Goal: Task Accomplishment & Management: Manage account settings

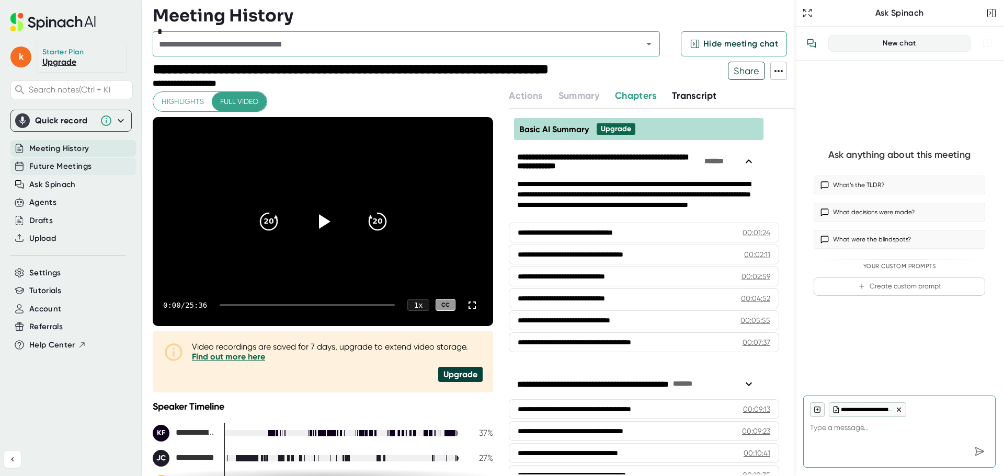
type textarea "x"
click at [58, 170] on span "Future Meetings" at bounding box center [60, 167] width 62 height 12
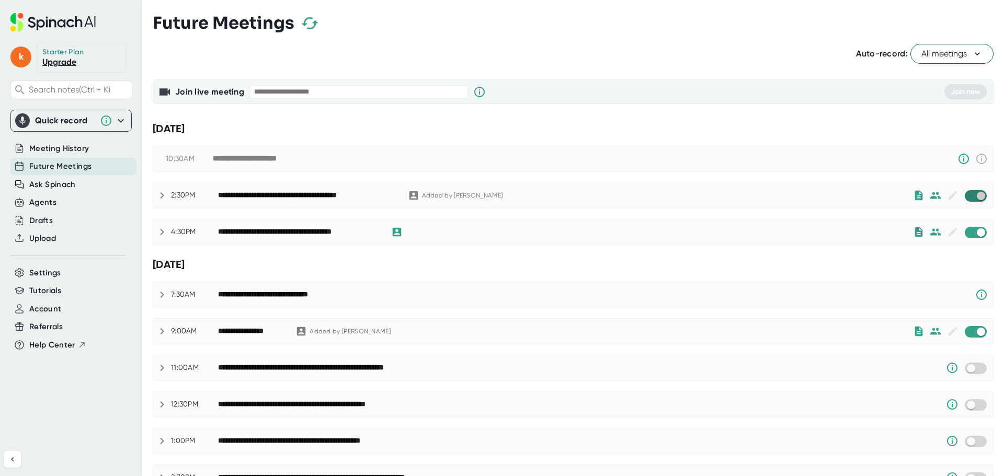
click at [966, 197] on input "checkbox" at bounding box center [981, 195] width 30 height 9
checkbox input "true"
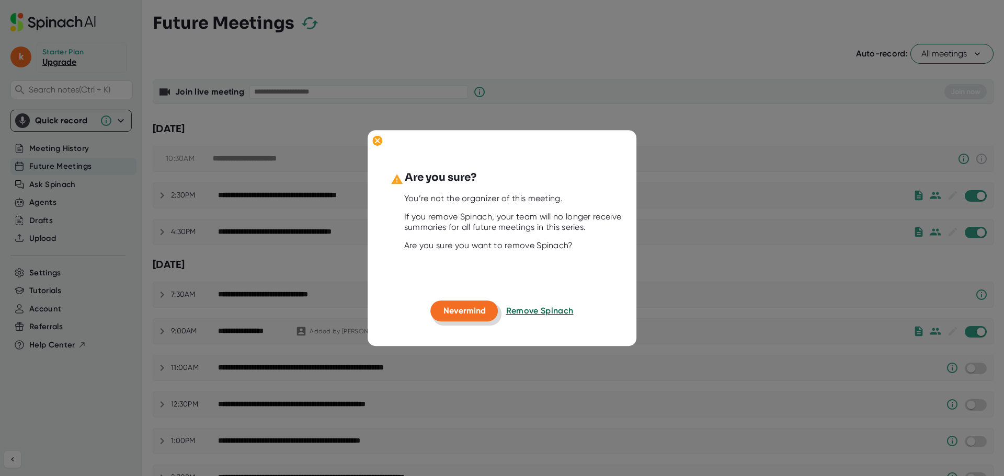
click at [468, 313] on span "Nevermind" at bounding box center [465, 312] width 42 height 10
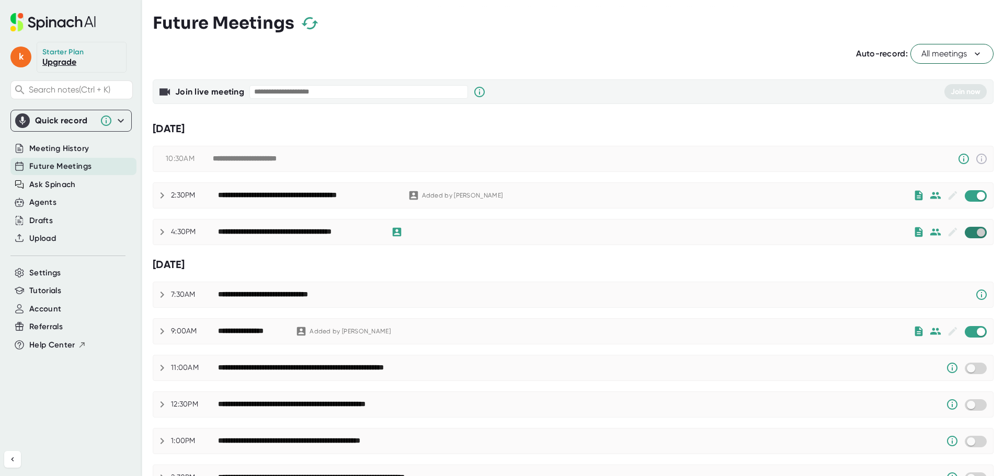
click at [966, 235] on input "checkbox" at bounding box center [981, 232] width 30 height 9
checkbox input "true"
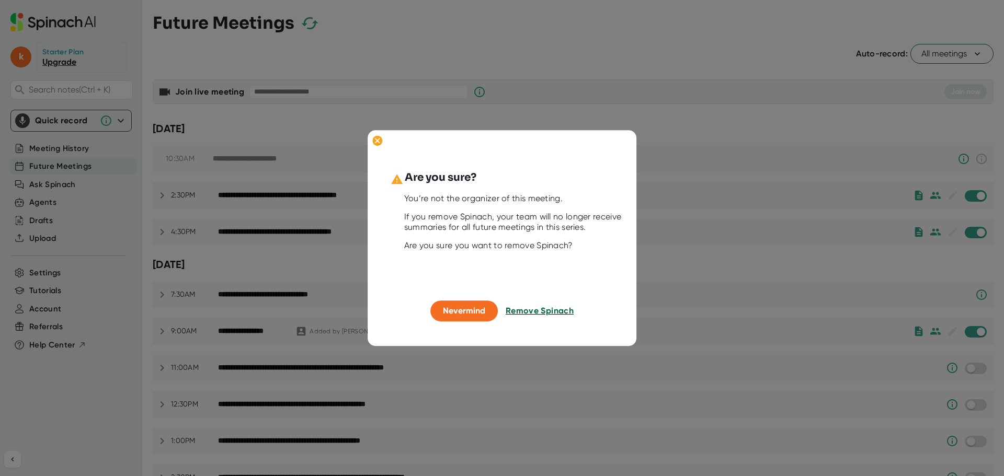
click at [531, 310] on span "Remove Spinach" at bounding box center [540, 312] width 68 height 10
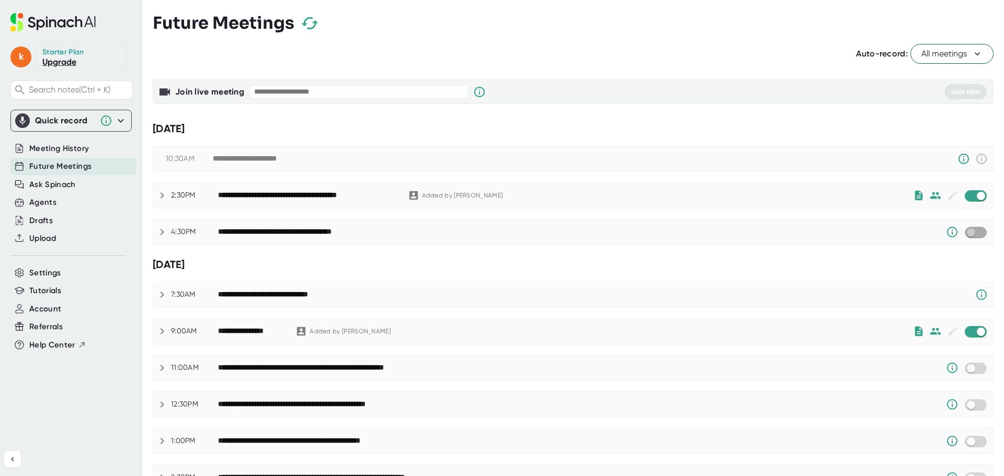
click at [974, 235] on input "checkbox" at bounding box center [971, 232] width 30 height 9
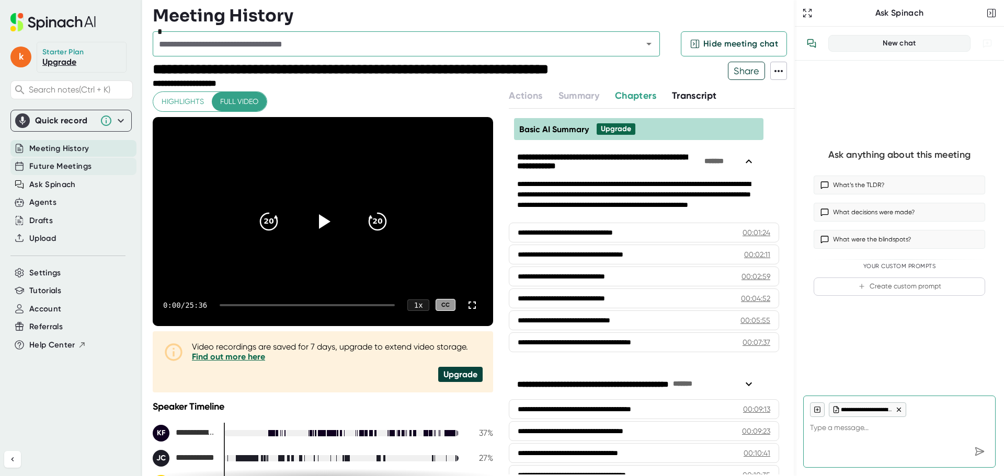
type textarea "x"
click at [58, 167] on span "Future Meetings" at bounding box center [60, 167] width 62 height 12
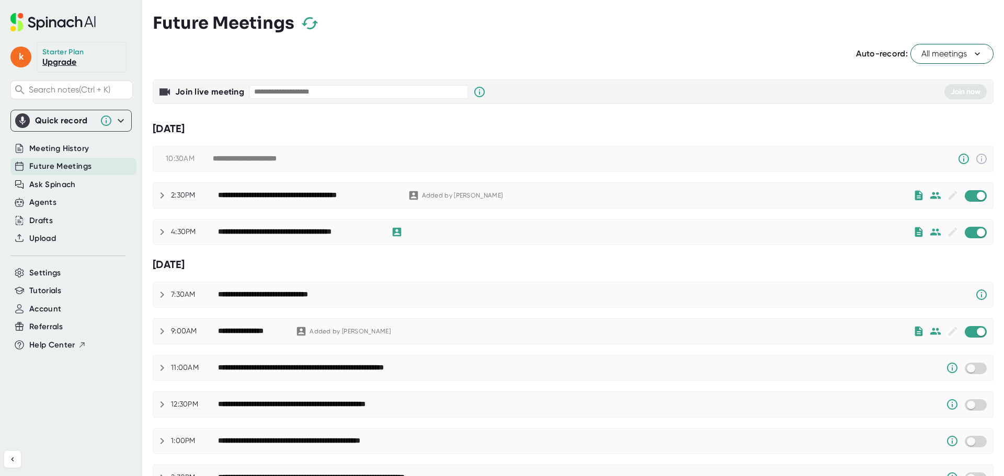
click at [321, 232] on div "**********" at bounding box center [299, 232] width 163 height 9
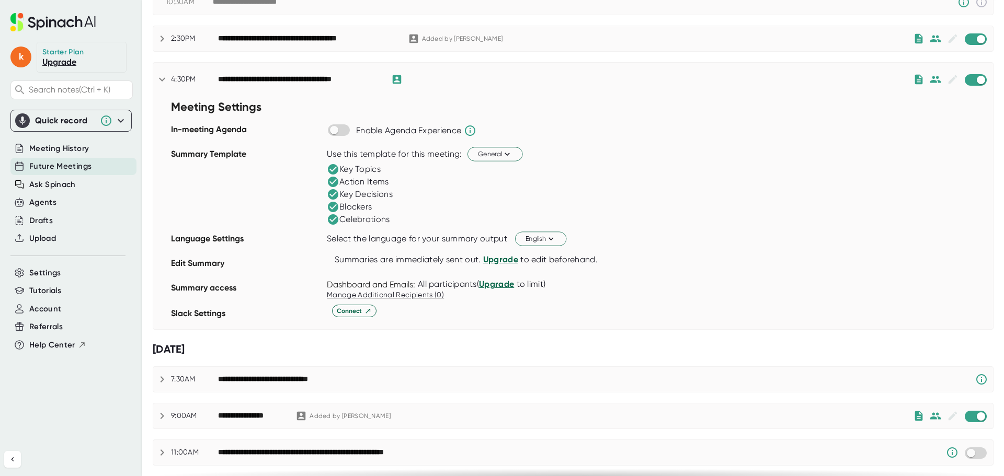
scroll to position [105, 0]
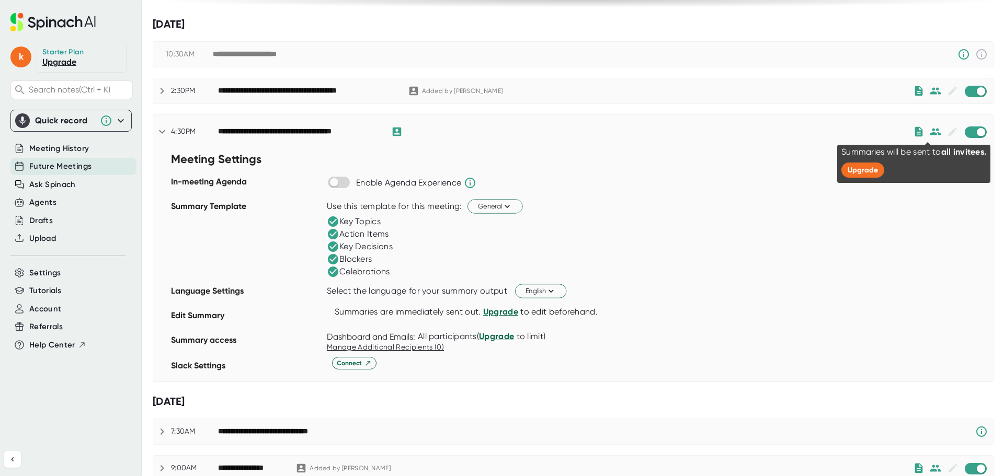
click at [930, 133] on icon at bounding box center [936, 132] width 12 height 12
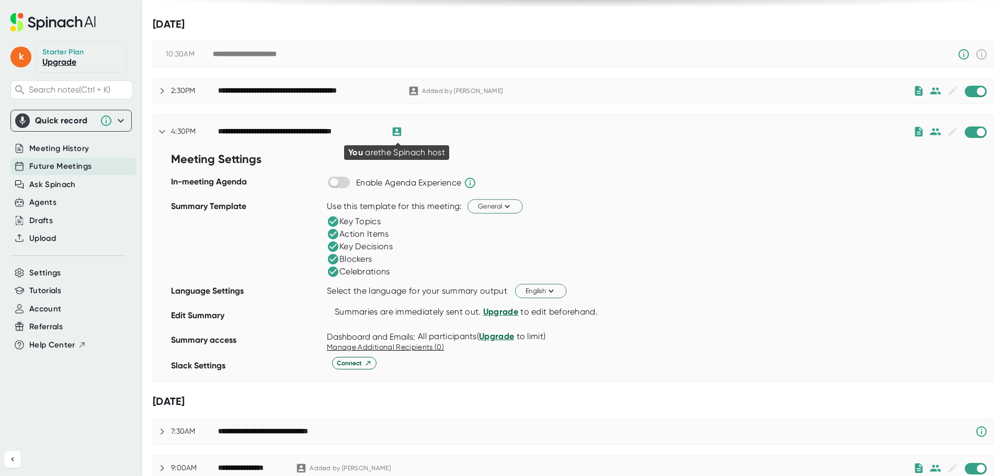
click at [396, 129] on icon at bounding box center [397, 132] width 9 height 9
